Goal: Share content: Share content

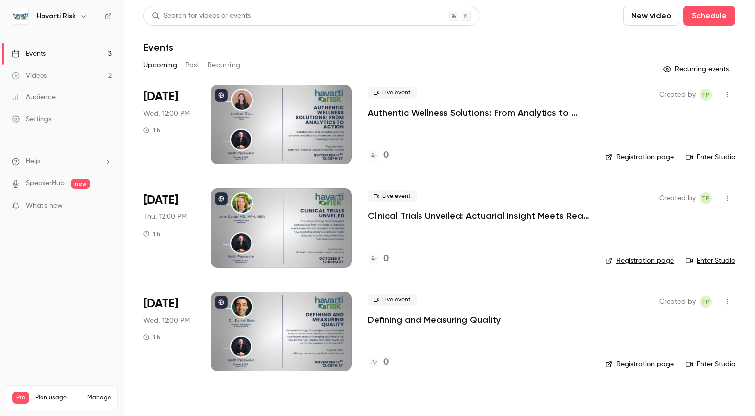
click at [190, 66] on button "Past" at bounding box center [192, 65] width 14 height 16
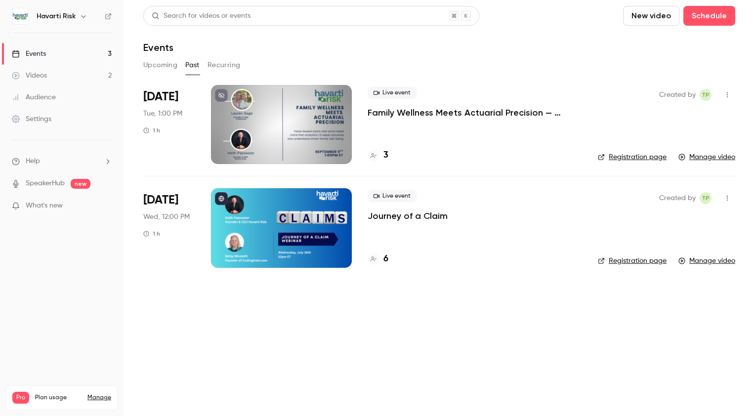
click at [528, 109] on p "Family Wellness Meets Actuarial Precision — Insights from Triplemoon’s [PERSON_…" at bounding box center [475, 113] width 215 height 12
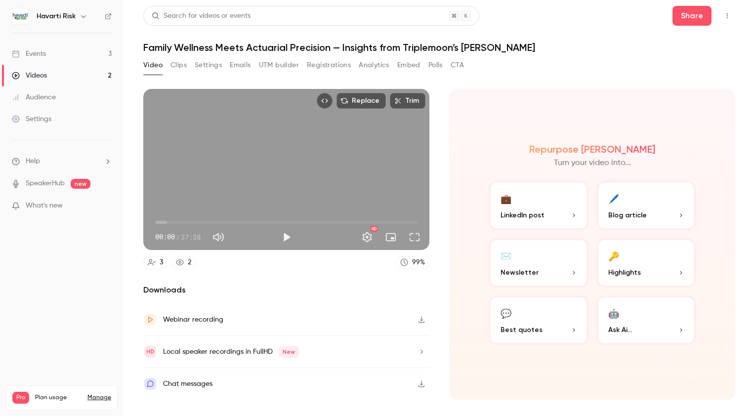
click at [538, 207] on button "💼 LinkedIn post" at bounding box center [539, 205] width 100 height 49
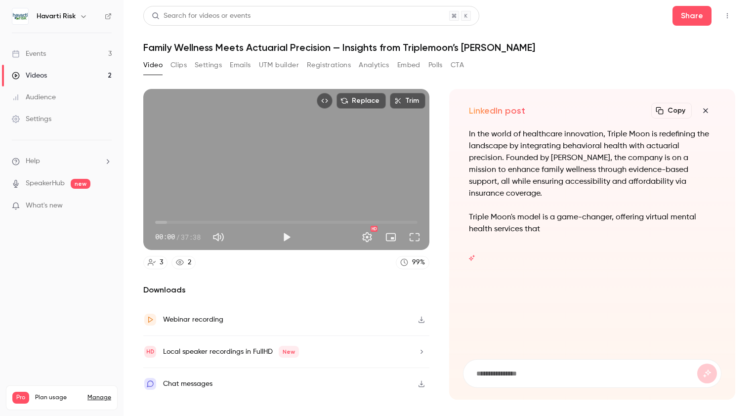
click at [179, 66] on button "Clips" at bounding box center [179, 65] width 16 height 16
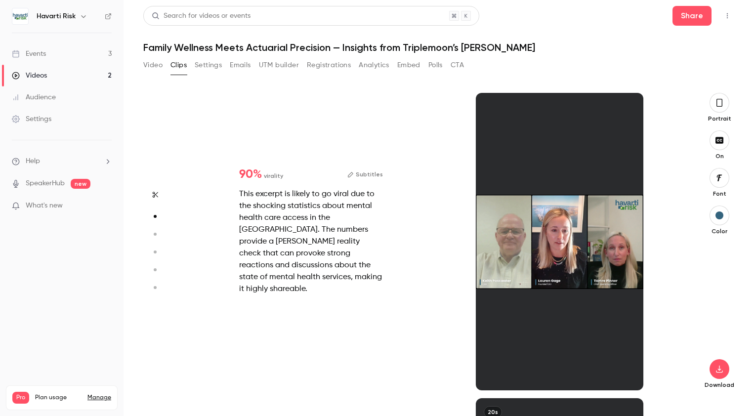
scroll to position [306, 0]
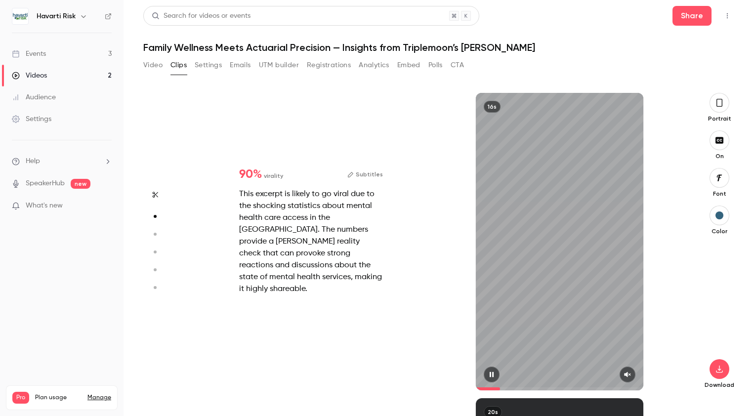
click at [628, 373] on icon "button" at bounding box center [628, 374] width 8 height 7
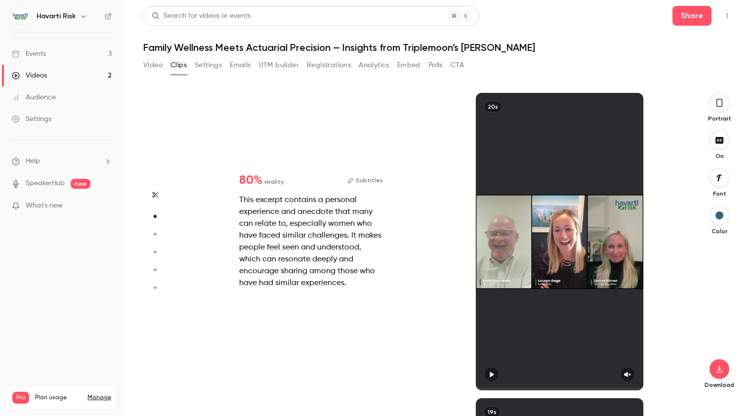
type input "*"
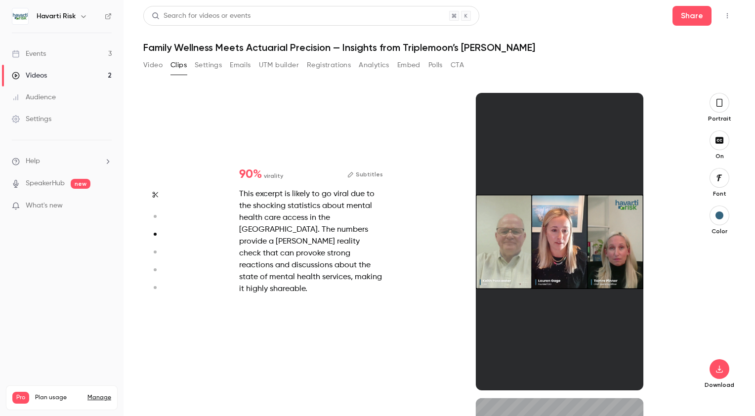
type input "*"
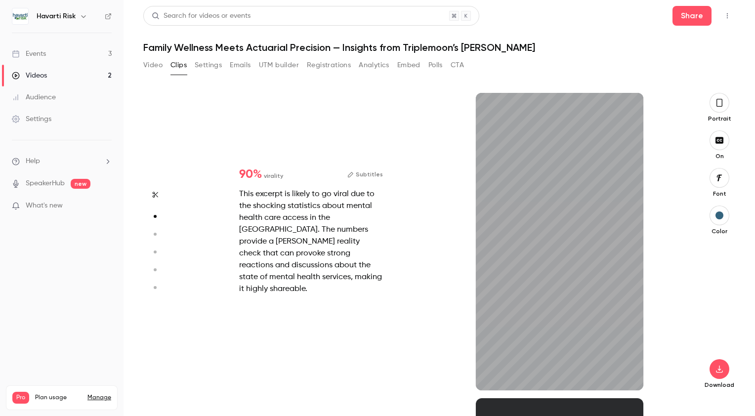
click at [155, 235] on circle "button" at bounding box center [155, 234] width 3 height 3
type input "*"
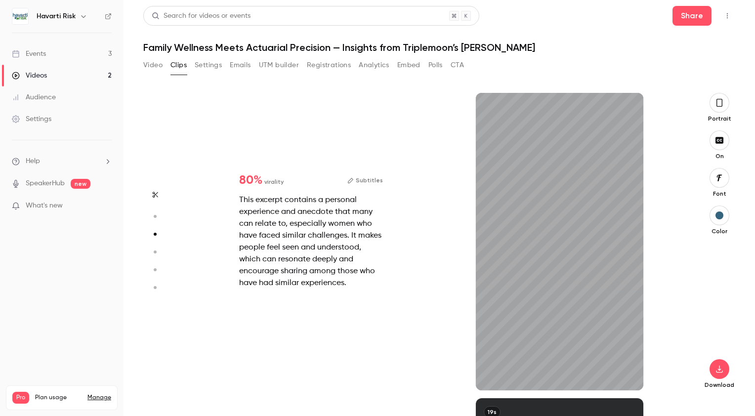
click at [152, 215] on icon "button" at bounding box center [154, 216] width 9 height 7
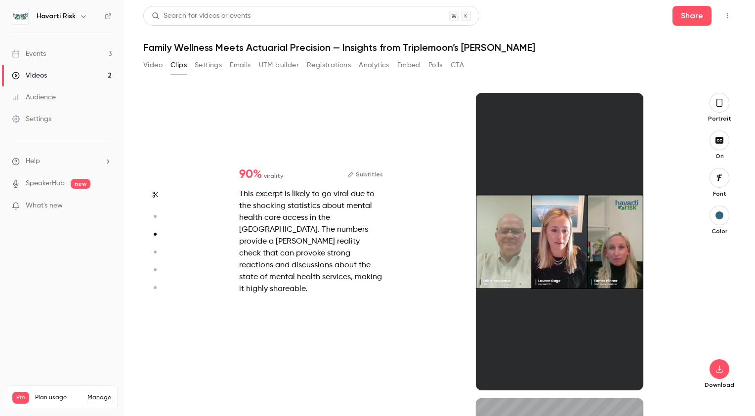
type input "*"
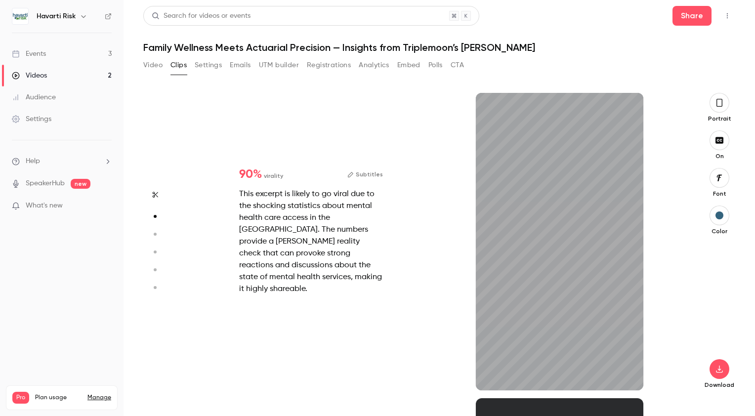
click at [154, 192] on icon "button" at bounding box center [155, 195] width 5 height 6
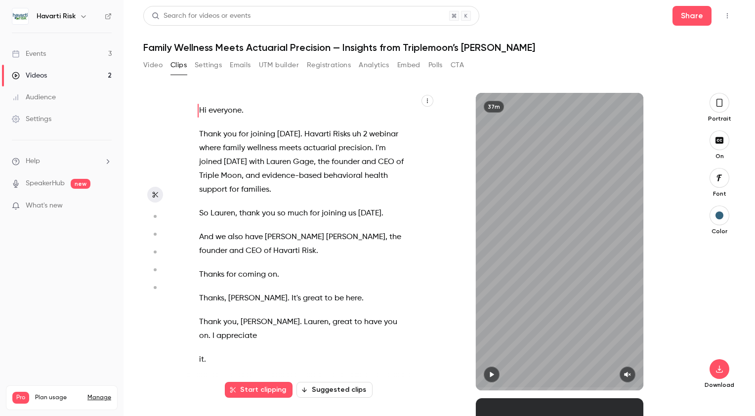
scroll to position [0, 0]
click at [155, 215] on circle "button" at bounding box center [155, 216] width 3 height 3
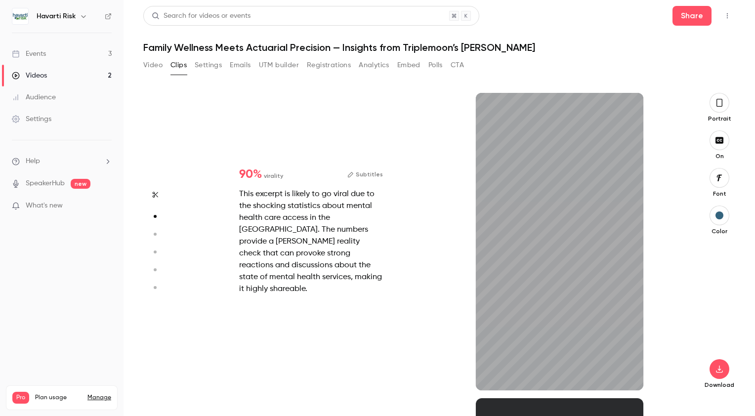
scroll to position [306, 0]
click at [493, 373] on icon "button" at bounding box center [492, 374] width 4 height 5
type input "***"
click at [719, 368] on icon "button" at bounding box center [720, 369] width 12 height 8
click at [314, 66] on button "Registrations" at bounding box center [329, 65] width 44 height 16
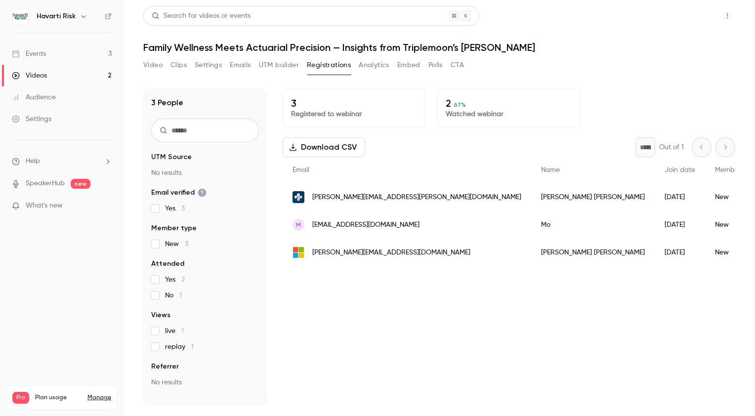
click at [695, 15] on button "Share" at bounding box center [692, 16] width 39 height 20
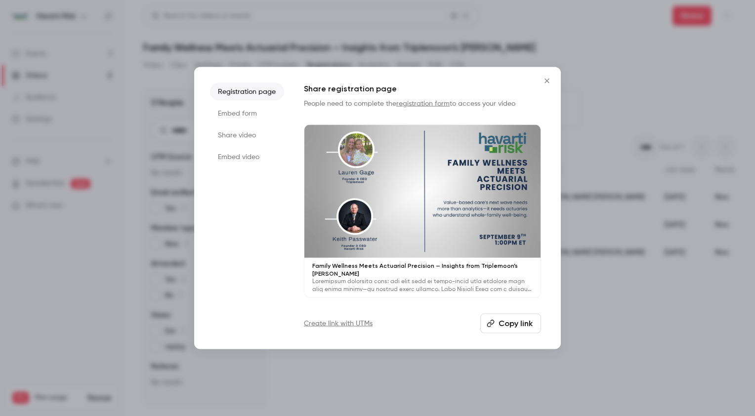
click at [512, 327] on button "Copy link" at bounding box center [511, 323] width 61 height 20
